Goal: Task Accomplishment & Management: Complete application form

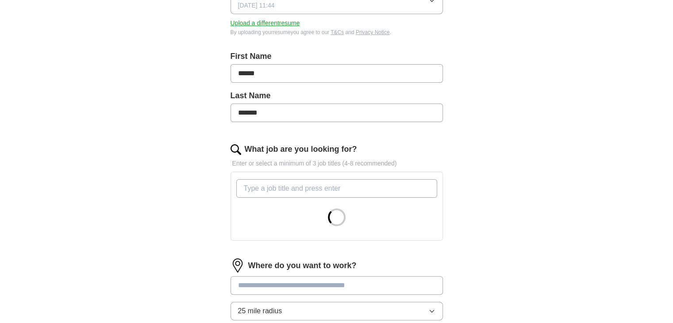
scroll to position [266, 0]
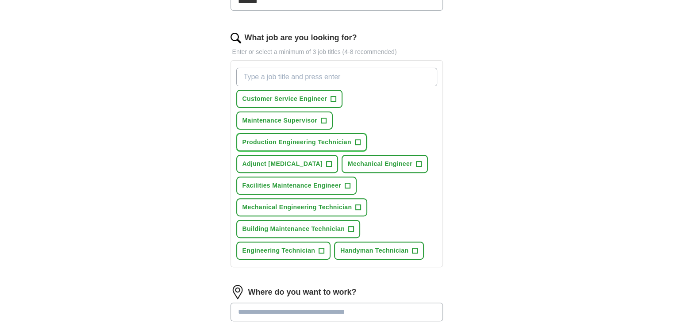
click at [358, 139] on span "+" at bounding box center [357, 142] width 5 height 7
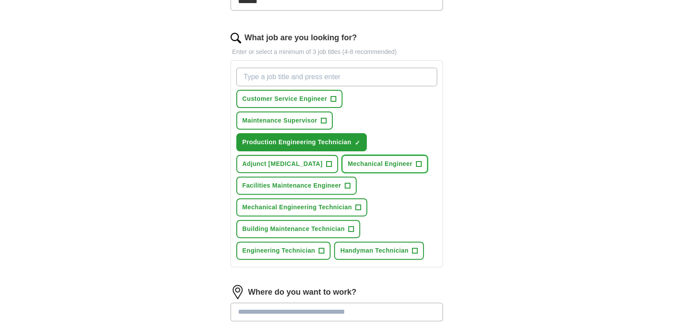
click at [416, 165] on span "+" at bounding box center [418, 164] width 5 height 7
click at [318, 161] on button "Adjunct [MEDICAL_DATA] +" at bounding box center [287, 164] width 102 height 18
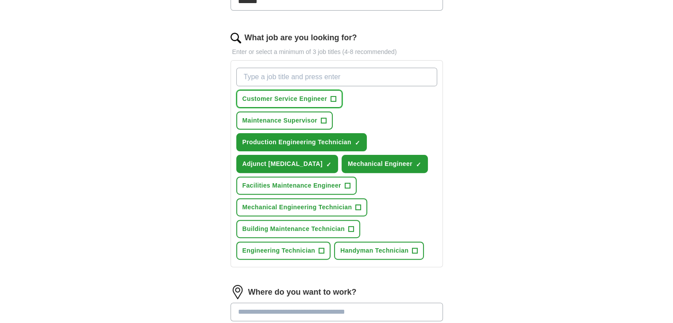
click at [332, 97] on span "+" at bounding box center [333, 99] width 5 height 7
click at [345, 182] on span "+" at bounding box center [347, 185] width 5 height 7
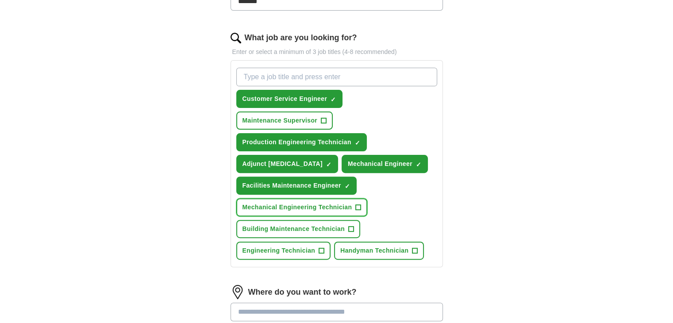
click at [357, 205] on span "+" at bounding box center [358, 207] width 5 height 7
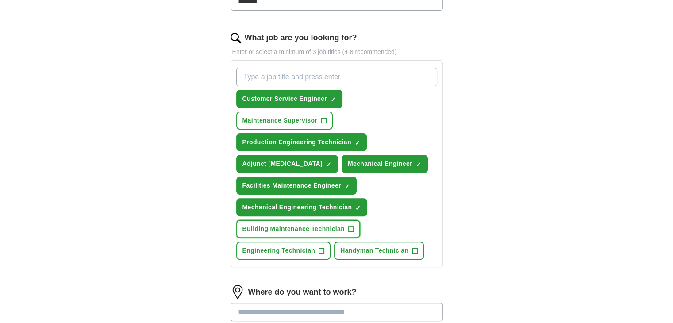
click at [349, 227] on span "+" at bounding box center [351, 229] width 5 height 7
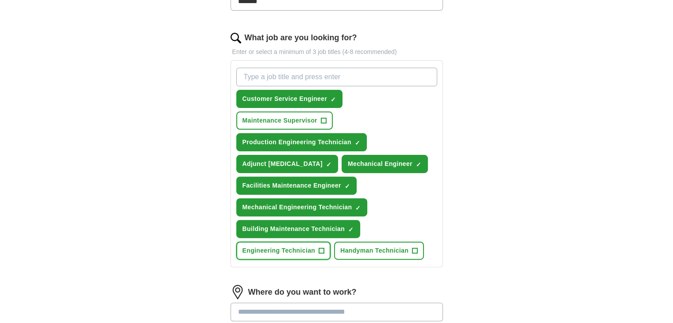
click at [322, 247] on span "+" at bounding box center [321, 250] width 5 height 7
click at [413, 248] on span "+" at bounding box center [415, 250] width 5 height 7
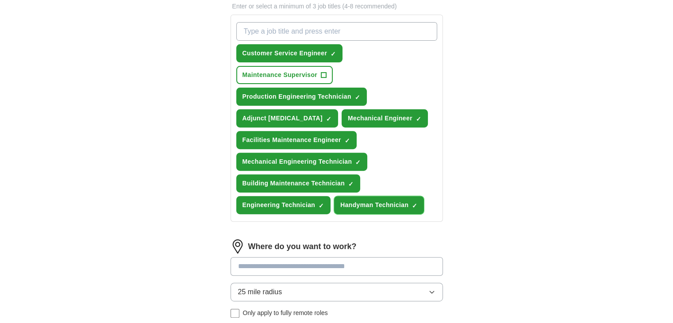
scroll to position [443, 0]
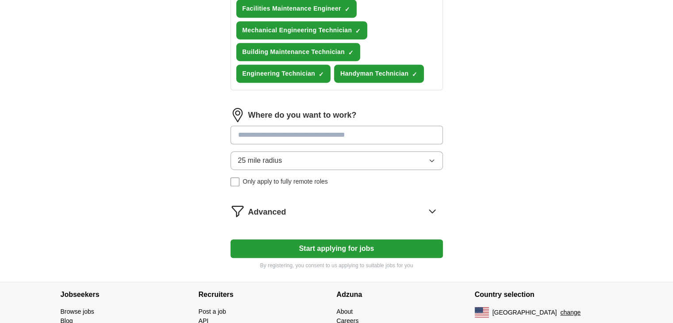
click at [299, 130] on input at bounding box center [337, 135] width 212 height 19
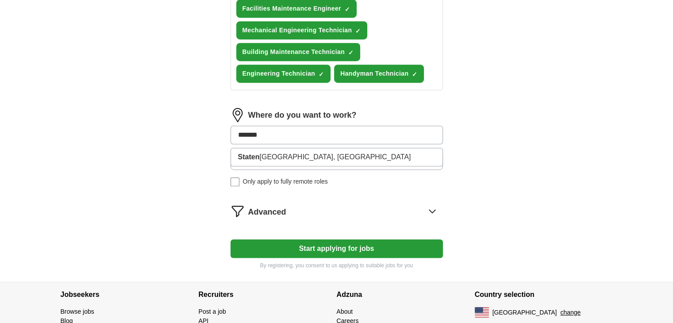
type input "********"
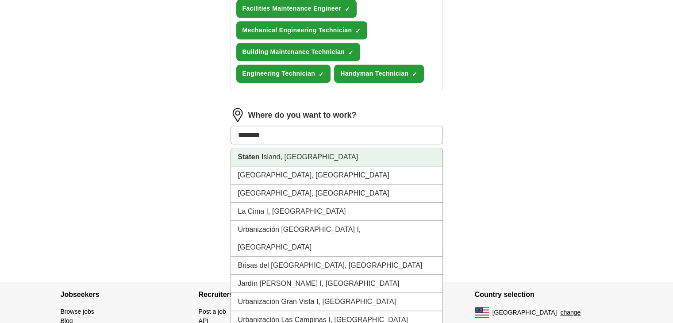
click at [340, 151] on li "Staten I [GEOGRAPHIC_DATA], [GEOGRAPHIC_DATA]" at bounding box center [337, 157] width 212 height 18
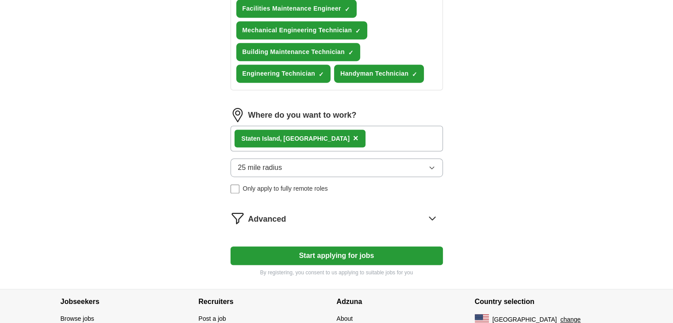
click at [278, 167] on span "25 mile radius" at bounding box center [260, 167] width 44 height 11
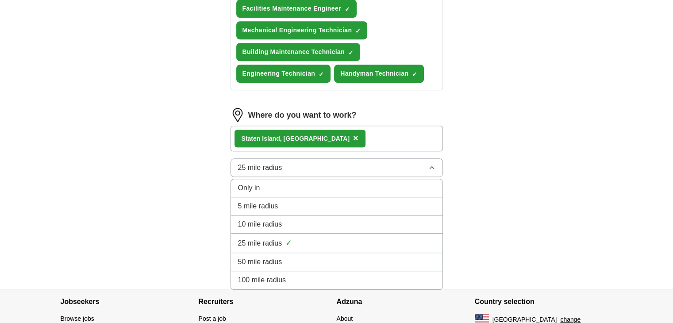
click at [274, 257] on span "50 mile radius" at bounding box center [260, 262] width 44 height 11
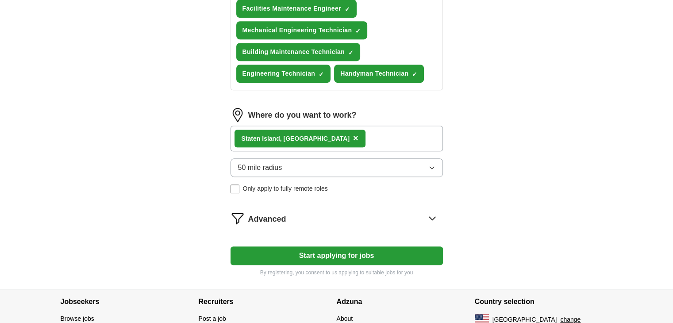
click at [289, 212] on div "Advanced" at bounding box center [345, 218] width 195 height 14
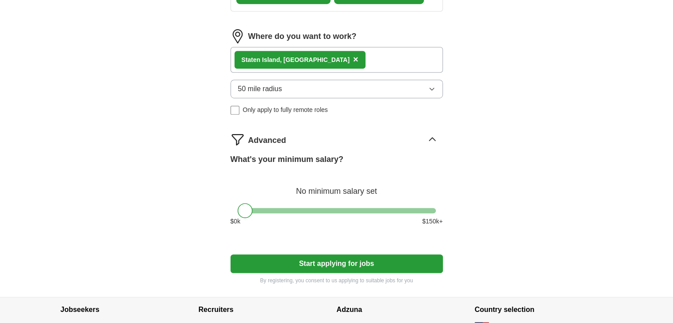
scroll to position [531, 0]
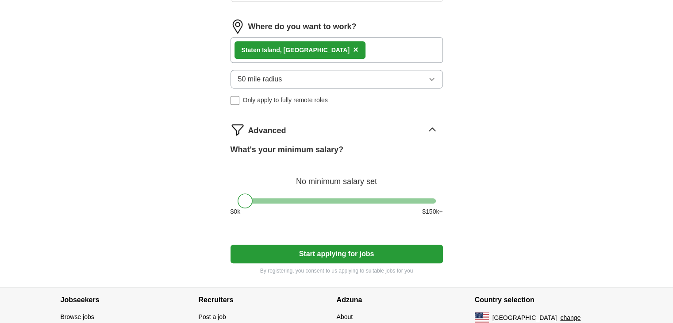
click at [324, 251] on button "Start applying for jobs" at bounding box center [337, 254] width 212 height 19
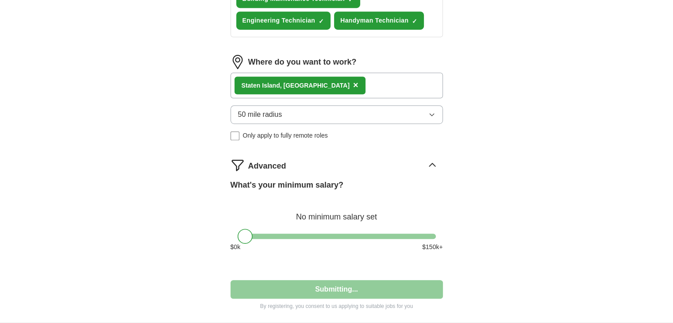
select select "**"
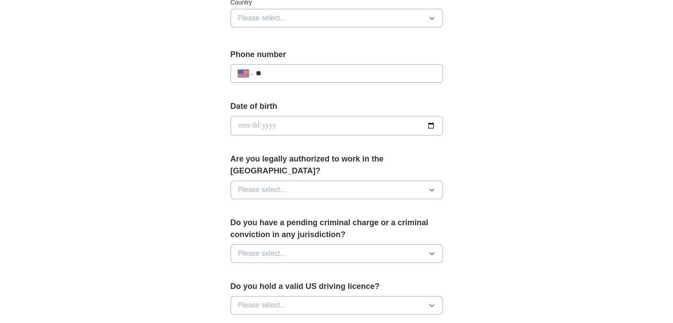
scroll to position [585, 0]
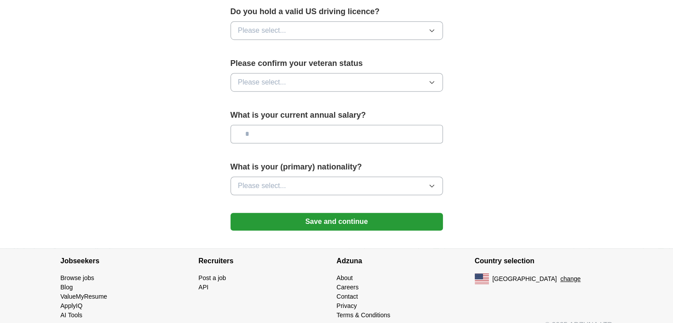
click at [306, 177] on button "Please select..." at bounding box center [337, 186] width 212 height 19
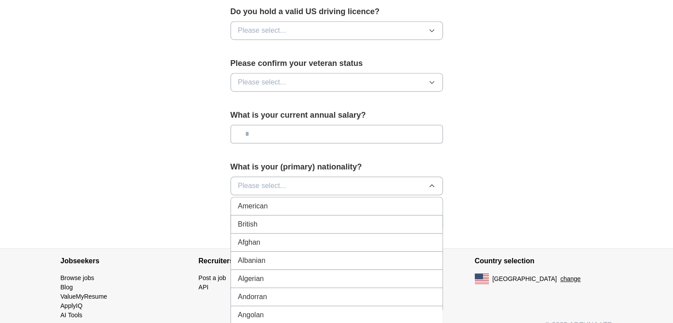
click at [294, 201] on div "American" at bounding box center [336, 206] width 197 height 11
